Goal: Transaction & Acquisition: Purchase product/service

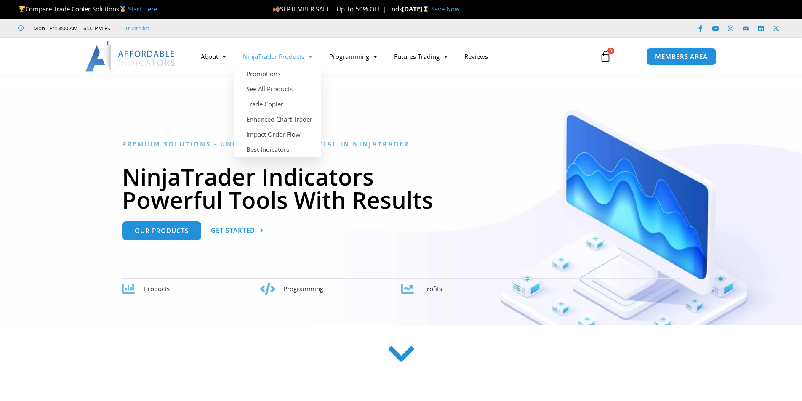
click at [306, 58] on link "NinjaTrader Products" at bounding box center [277, 56] width 86 height 19
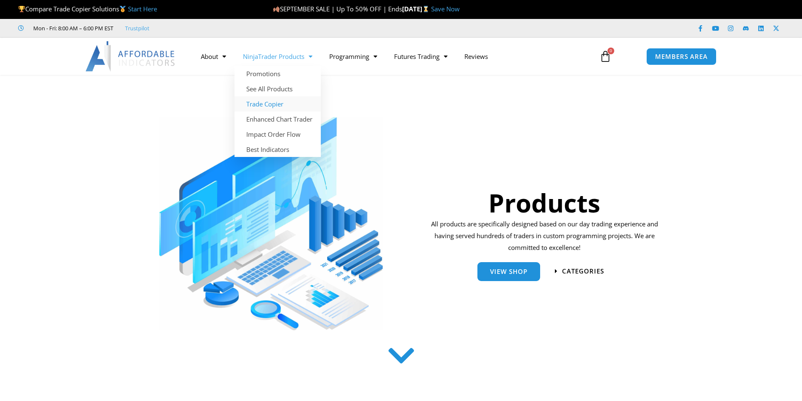
click at [276, 106] on link "Trade Copier" at bounding box center [277, 103] width 86 height 15
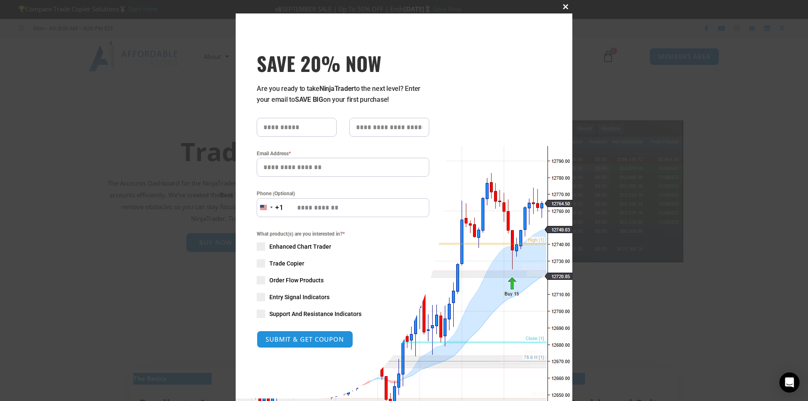
click at [561, 8] on span "SAVE 20% NOW popup" at bounding box center [565, 6] width 13 height 5
